Goal: Task Accomplishment & Management: Manage account settings

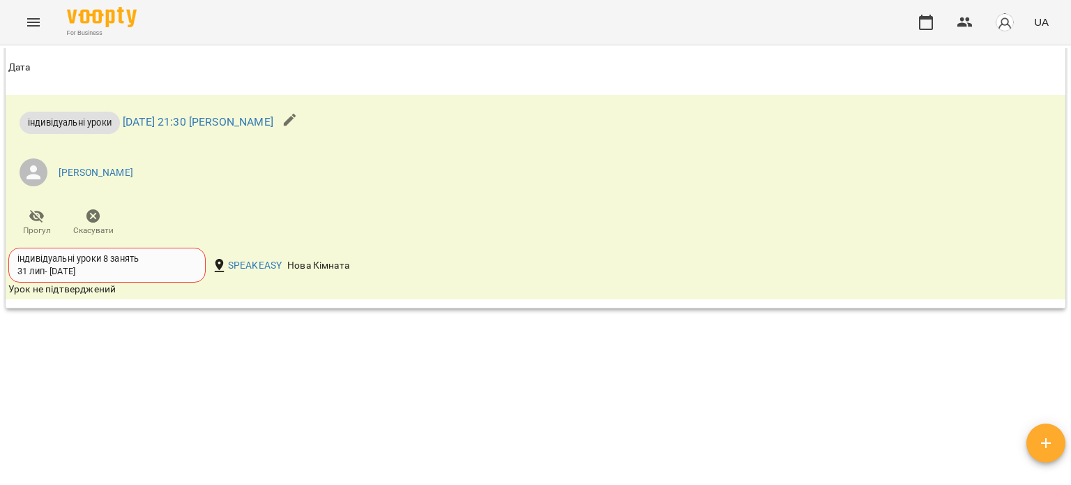
scroll to position [872, 0]
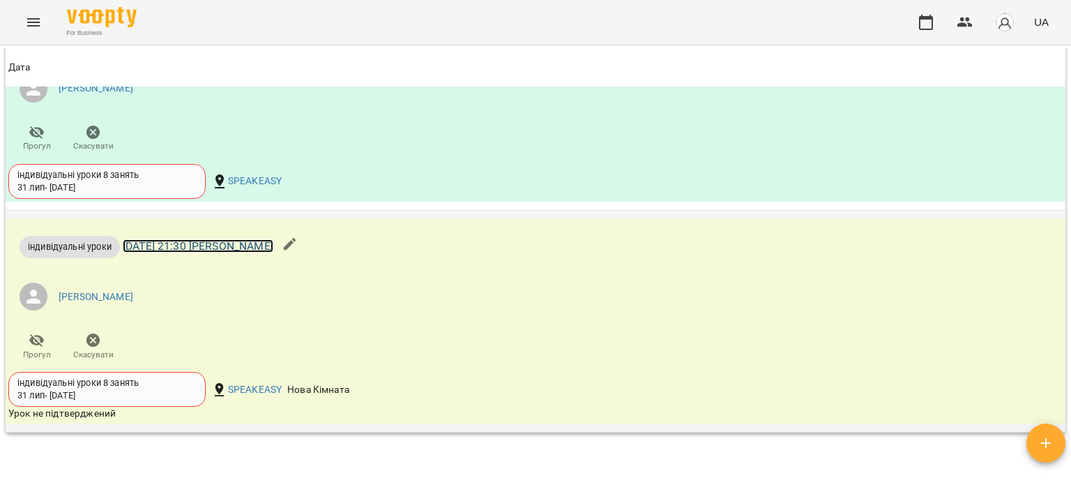
click at [213, 242] on link "[DATE] 21:30 [PERSON_NAME]" at bounding box center [198, 245] width 151 height 13
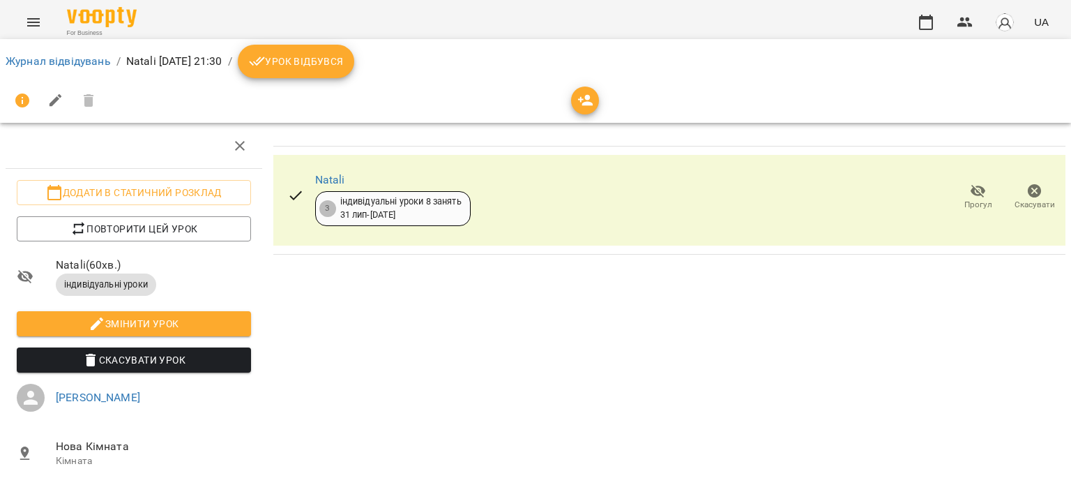
click at [344, 69] on span "Урок відбувся" at bounding box center [296, 61] width 95 height 17
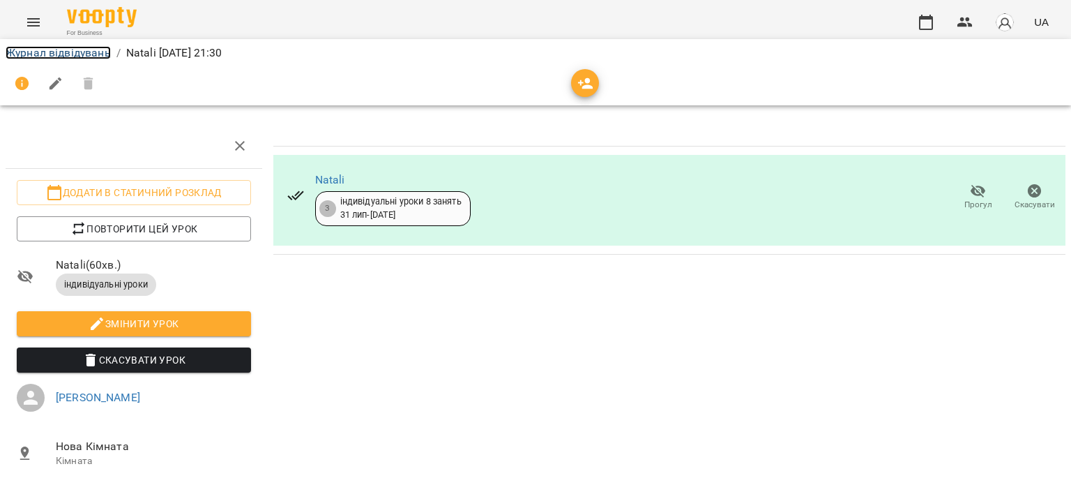
click at [69, 55] on link "Журнал відвідувань" at bounding box center [58, 52] width 105 height 13
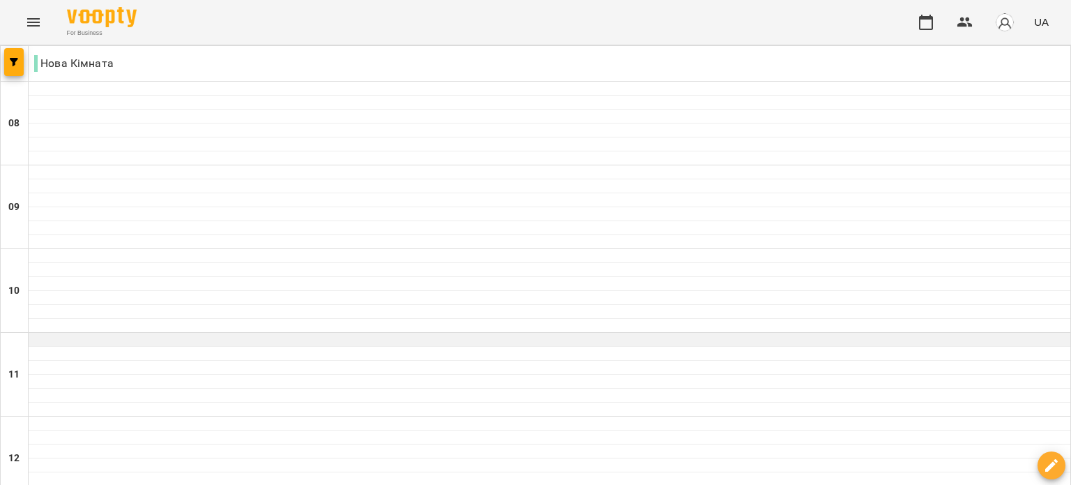
click at [607, 340] on div at bounding box center [550, 340] width 1042 height 14
select select "**********"
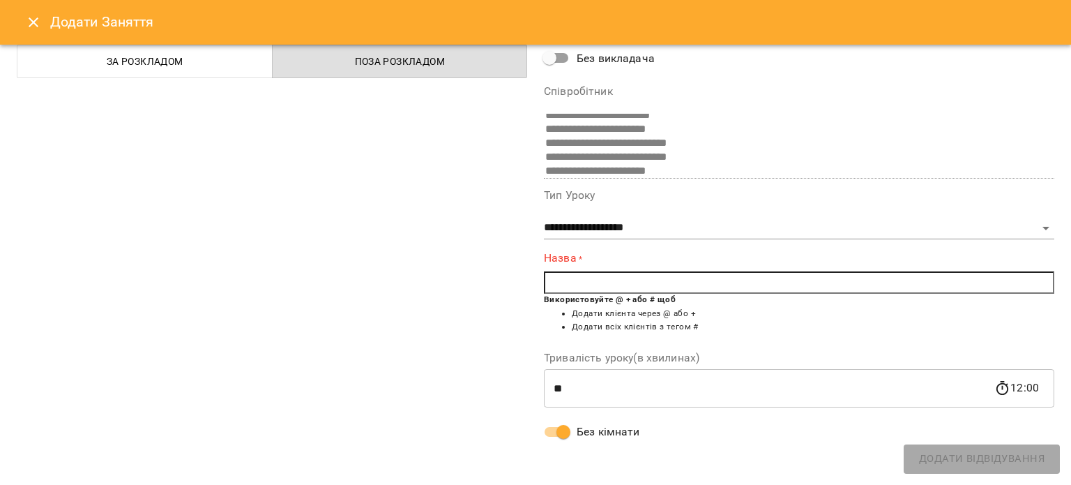
scroll to position [33, 0]
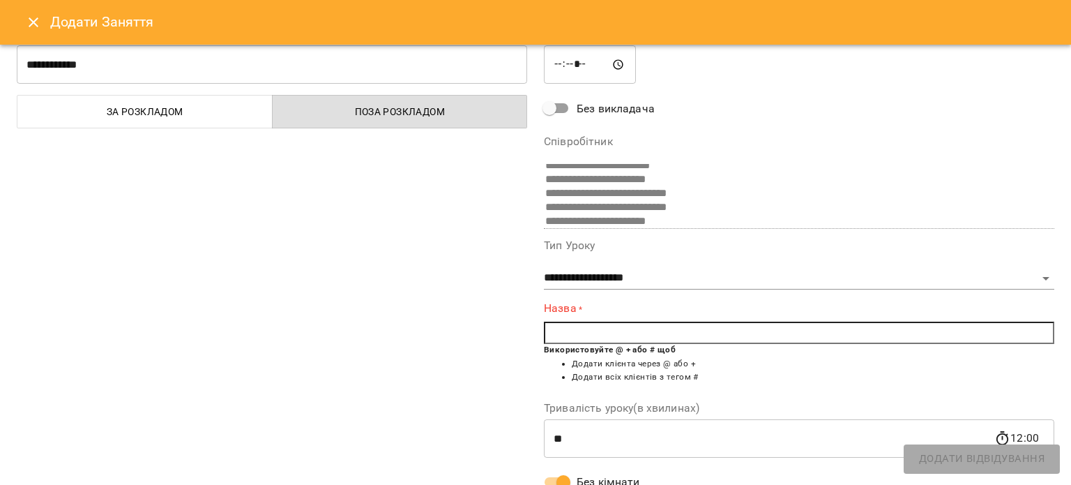
click at [562, 333] on input "text" at bounding box center [799, 332] width 510 height 22
type input "*"
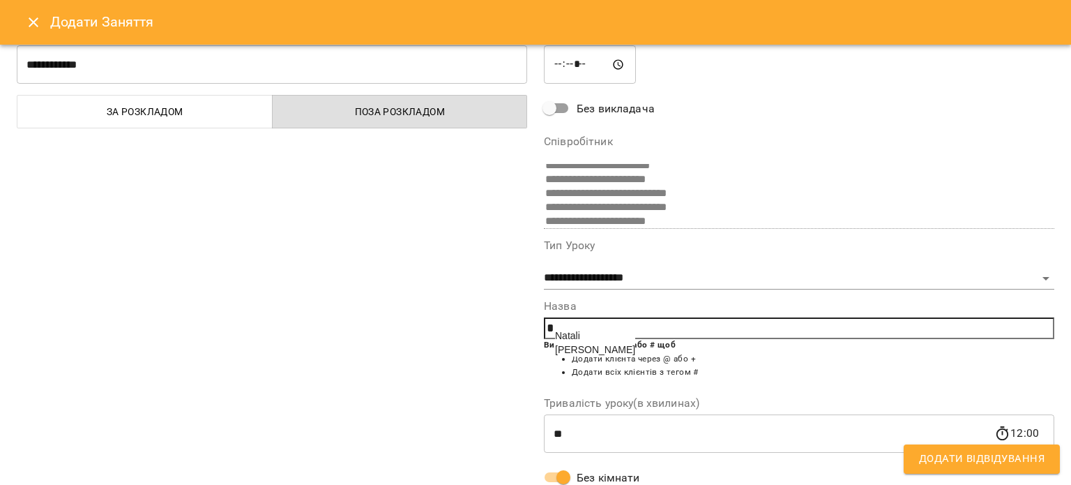
click at [563, 335] on span "Natali" at bounding box center [567, 335] width 25 height 11
type input "******"
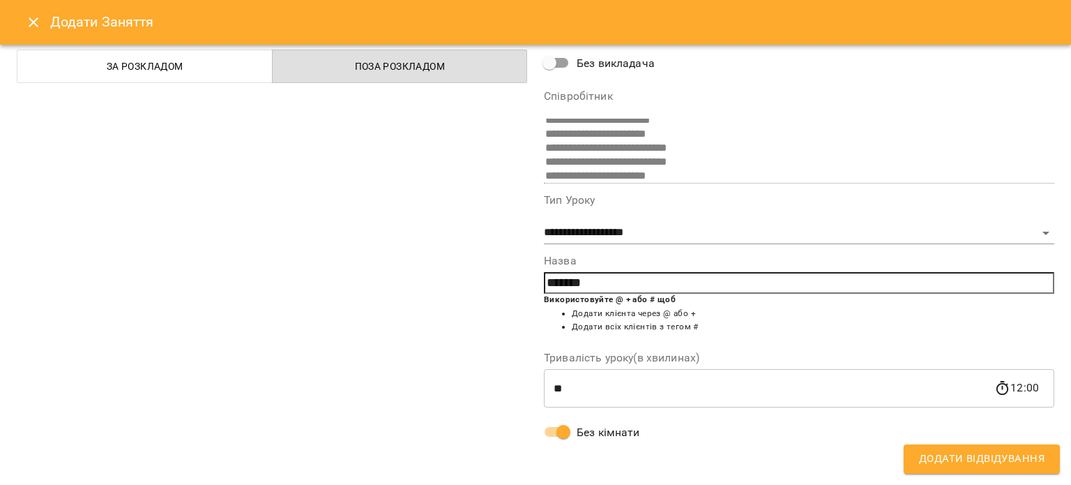
click at [923, 462] on span "Додати Відвідування" at bounding box center [982, 459] width 126 height 18
